Goal: Information Seeking & Learning: Learn about a topic

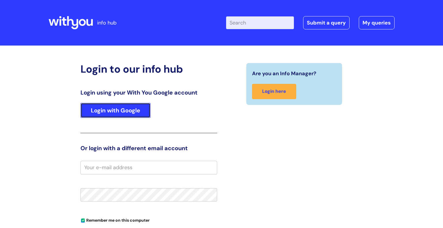
click at [98, 107] on link "Login with Google" at bounding box center [116, 110] width 70 height 15
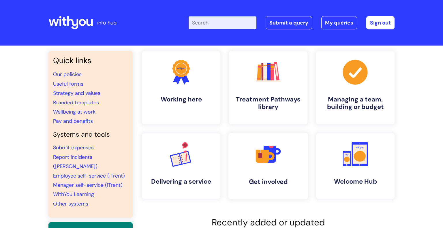
click at [287, 153] on link ".cls-1{fill:#f89b22;}.cls-1,.cls-2,.cls-3,.cls-4,.cls-5{stroke-width:0px;}.cls-…" at bounding box center [269, 166] width 80 height 66
click at [82, 113] on link "Wellbeing at work" at bounding box center [74, 112] width 42 height 7
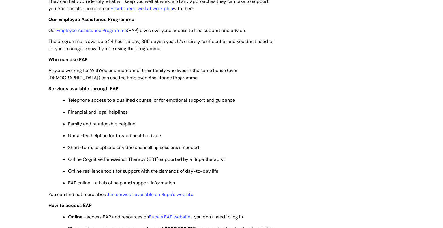
scroll to position [212, 0]
click at [104, 33] on link "Employee Assistance Programme" at bounding box center [91, 31] width 71 height 6
